Goal: Obtain resource: Download file/media

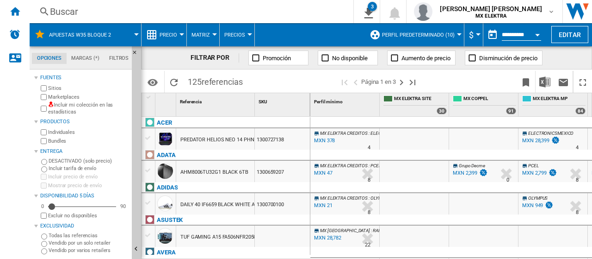
click at [274, 139] on div "1300727138" at bounding box center [282, 138] width 55 height 21
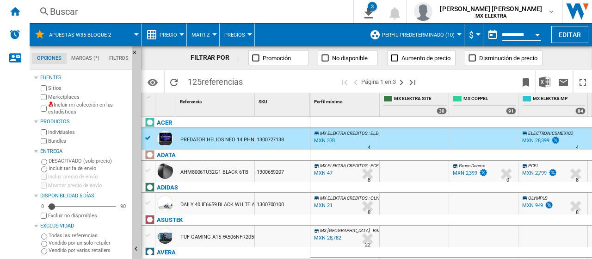
click at [274, 139] on div "1300727138" at bounding box center [282, 138] width 55 height 21
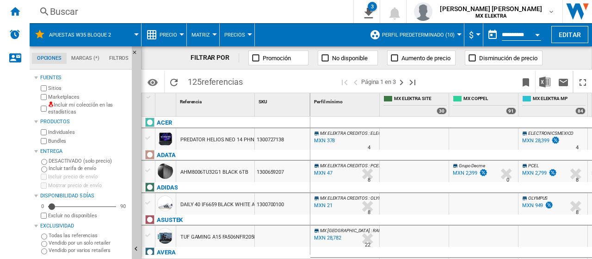
click at [274, 139] on div "1300727138" at bounding box center [282, 138] width 55 height 21
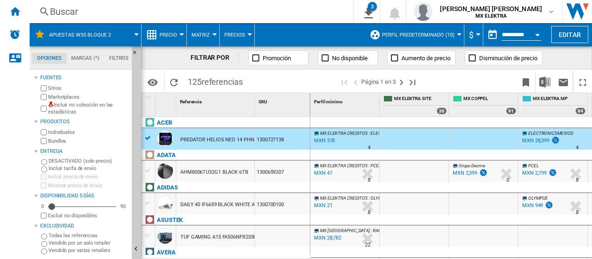
drag, startPoint x: 290, startPoint y: 139, endPoint x: 250, endPoint y: 137, distance: 40.3
click at [247, 128] on div "PREDATOR HELIOS NEO 14 PHN145179UB BLACK NHQRNAA001 1300727138" at bounding box center [226, 128] width 169 height 0
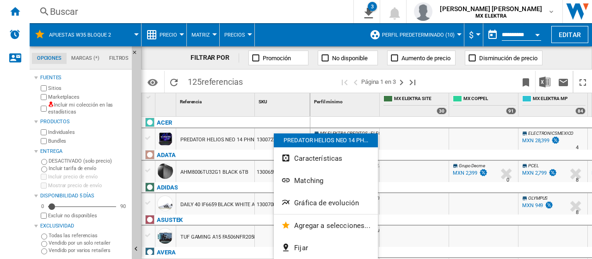
click at [536, 141] on div at bounding box center [296, 129] width 592 height 259
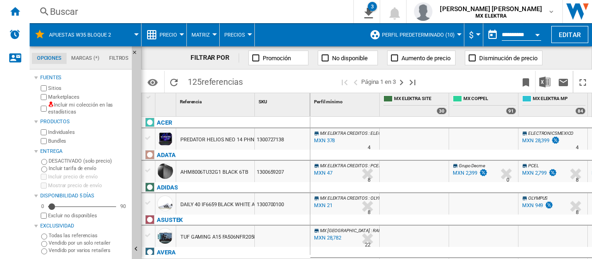
click at [536, 141] on div "MXN 28,399" at bounding box center [535, 140] width 27 height 6
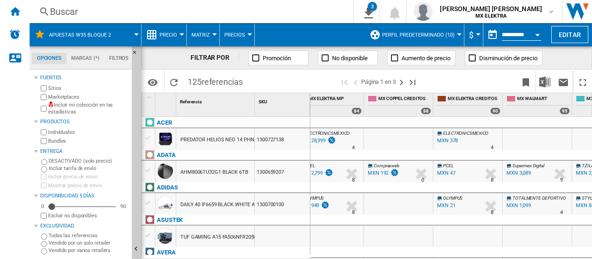
scroll to position [0, 347]
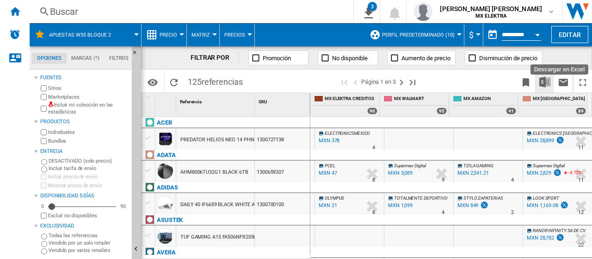
click at [545, 85] on img "Descargar en Excel" at bounding box center [544, 81] width 11 height 11
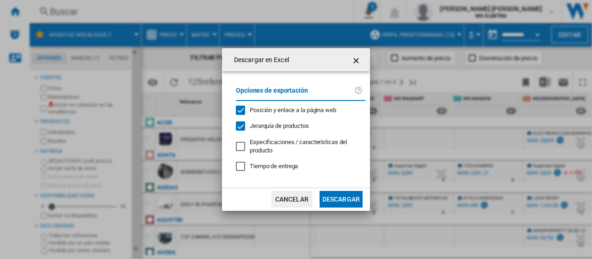
click at [340, 200] on button "Descargar" at bounding box center [341, 199] width 43 height 17
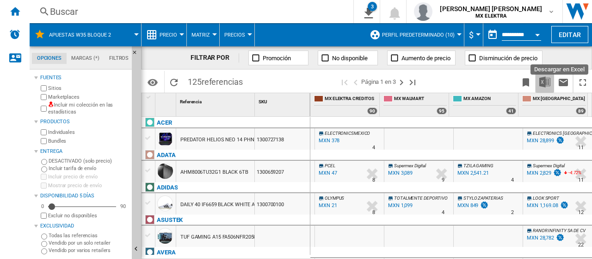
click at [546, 80] on img "Descargar en Excel" at bounding box center [544, 81] width 11 height 11
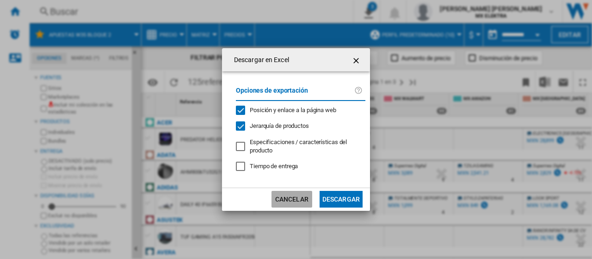
click at [304, 205] on button "Cancelar" at bounding box center [291, 199] width 41 height 17
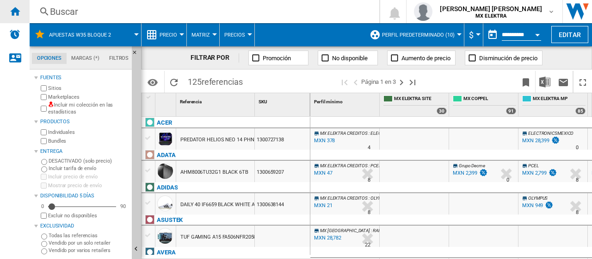
click at [17, 11] on ng-md-icon "Inicio" at bounding box center [14, 11] width 11 height 11
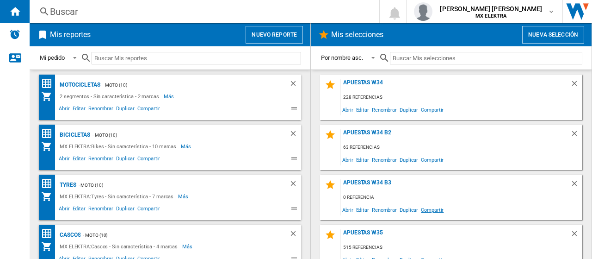
scroll to position [61, 0]
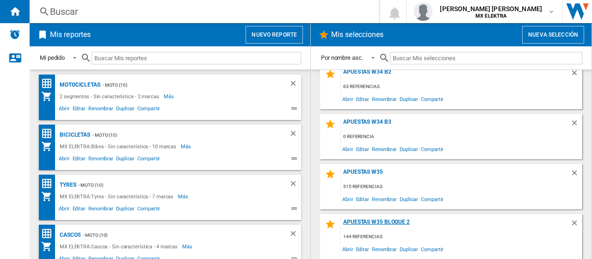
click at [389, 222] on div "Apuestas W35 bloque 2" at bounding box center [455, 224] width 229 height 12
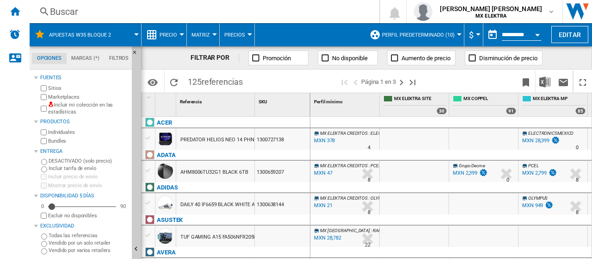
click at [535, 29] on button "Open calendar" at bounding box center [537, 33] width 17 height 17
click at [532, 34] on div at bounding box center [296, 129] width 592 height 259
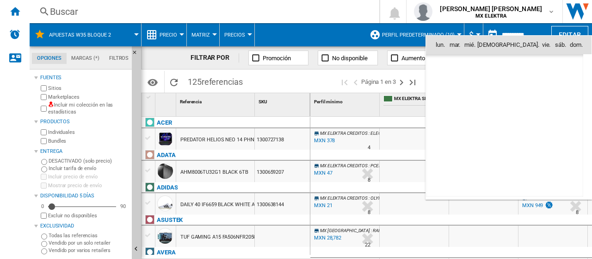
type input "**********"
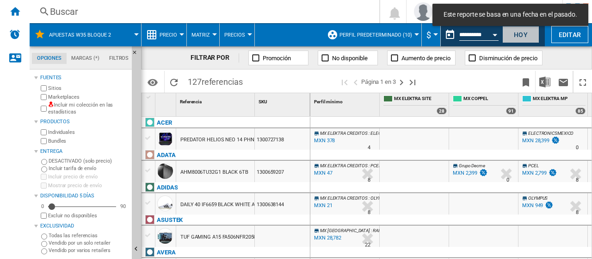
click at [530, 37] on button "Hoy" at bounding box center [520, 34] width 37 height 17
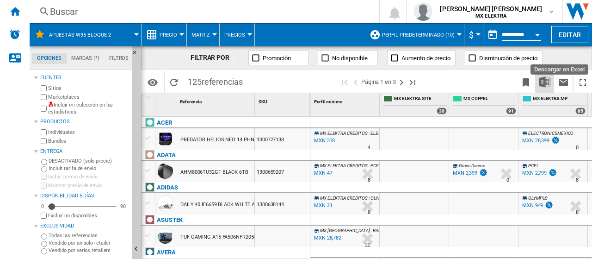
click at [543, 84] on img "Descargar en Excel" at bounding box center [544, 81] width 11 height 11
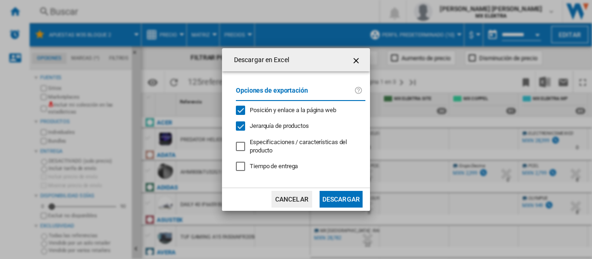
click at [352, 202] on button "Descargar" at bounding box center [341, 199] width 43 height 17
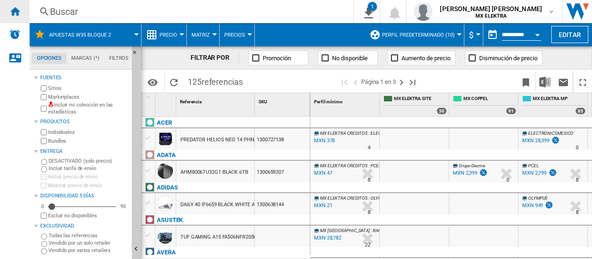
click at [12, 7] on ng-md-icon "Inicio" at bounding box center [14, 11] width 11 height 11
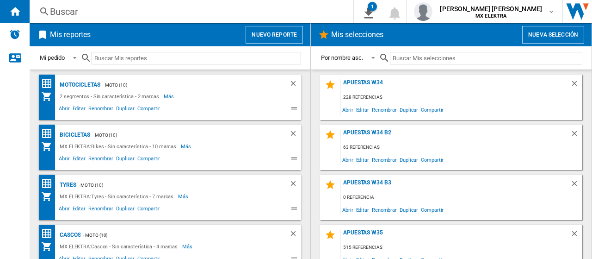
click at [549, 32] on button "Nueva selección" at bounding box center [553, 35] width 62 height 18
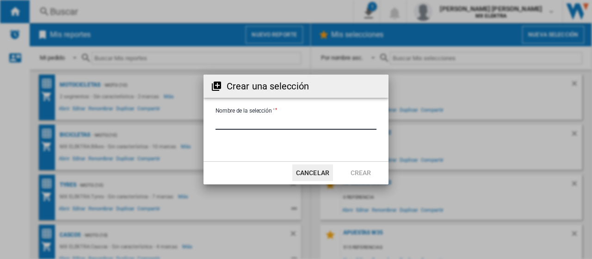
click at [296, 121] on input "Nombre de la selección '" at bounding box center [296, 123] width 161 height 14
type input "**********"
click at [363, 174] on button "Crear" at bounding box center [360, 172] width 41 height 17
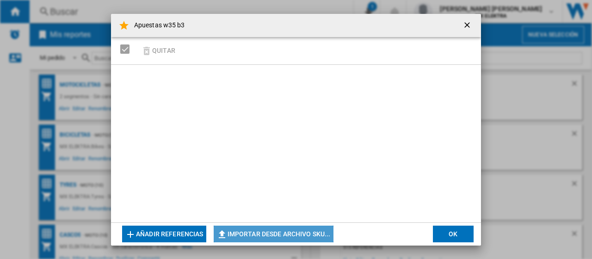
click at [253, 234] on button "Importar desde archivo SKU..." at bounding box center [274, 233] width 120 height 17
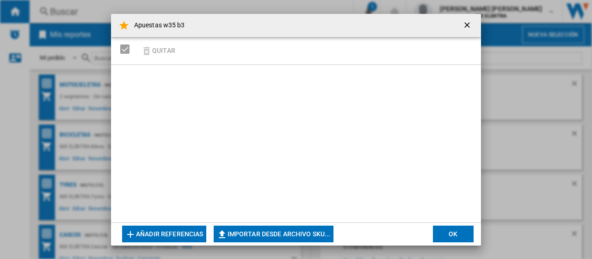
type input "**********"
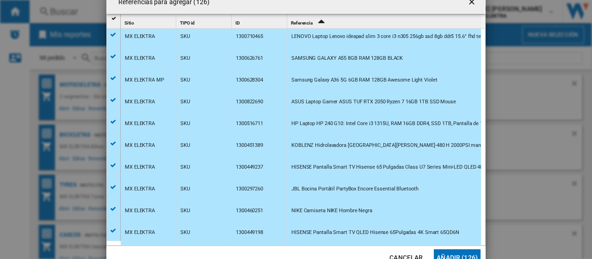
scroll to position [136, 0]
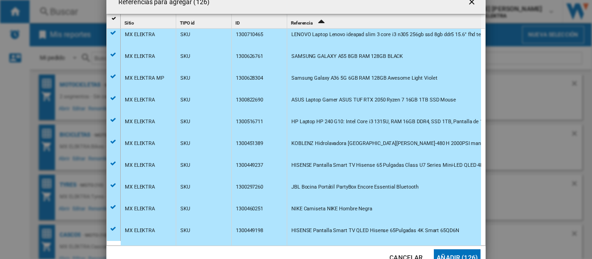
click at [455, 253] on button "Añadir (126)" at bounding box center [457, 257] width 47 height 17
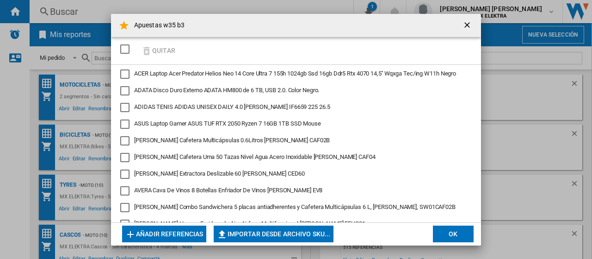
click at [450, 235] on button "OK" at bounding box center [453, 233] width 41 height 17
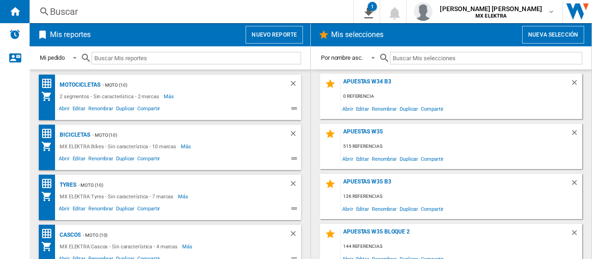
scroll to position [111, 0]
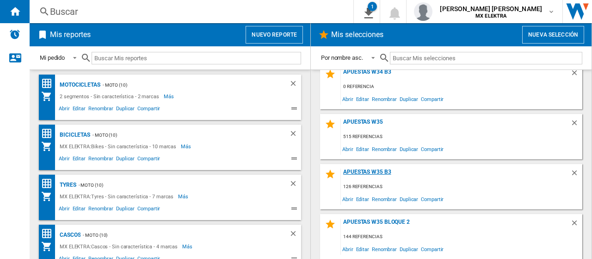
click at [384, 173] on div "Apuestas w35 b3" at bounding box center [455, 174] width 229 height 12
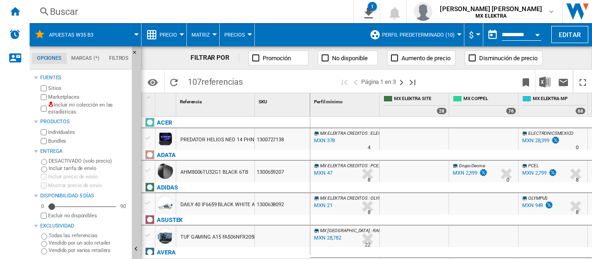
click at [539, 36] on button "Open calendar" at bounding box center [537, 33] width 17 height 17
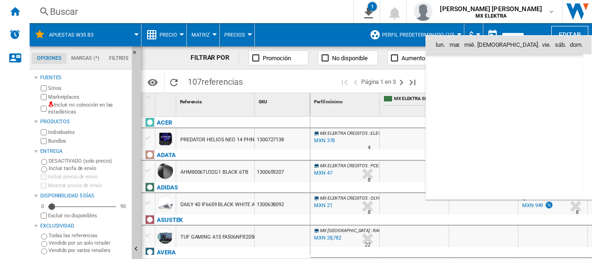
scroll to position [4412, 0]
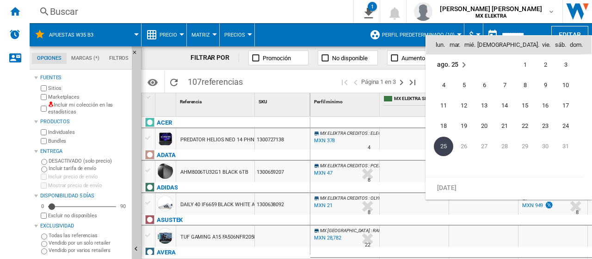
click at [444, 147] on span "25" at bounding box center [443, 145] width 19 height 19
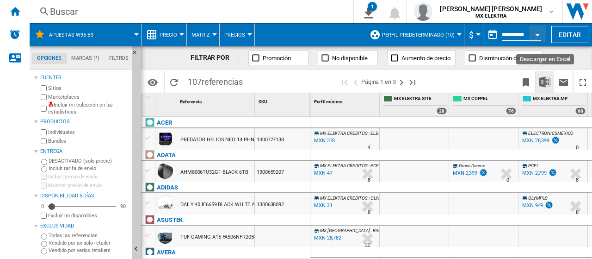
click at [544, 81] on img "Descargar en Excel" at bounding box center [544, 81] width 11 height 11
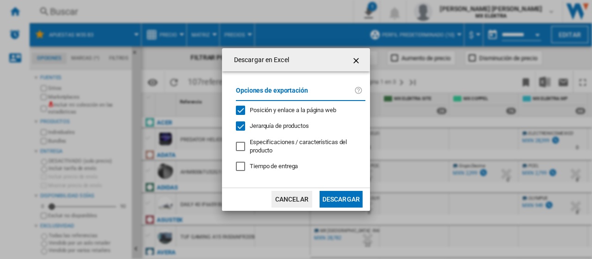
click at [350, 198] on button "Descargar" at bounding box center [341, 199] width 43 height 17
